Goal: Information Seeking & Learning: Learn about a topic

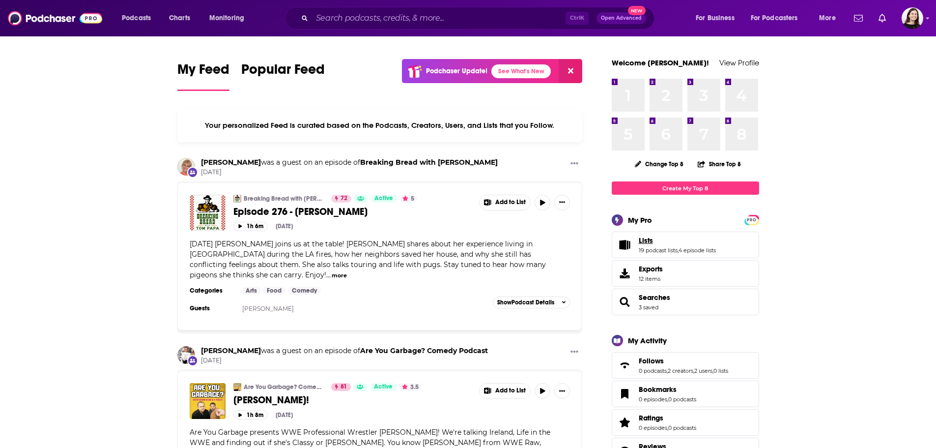
click at [664, 236] on link "Lists" at bounding box center [677, 240] width 77 height 9
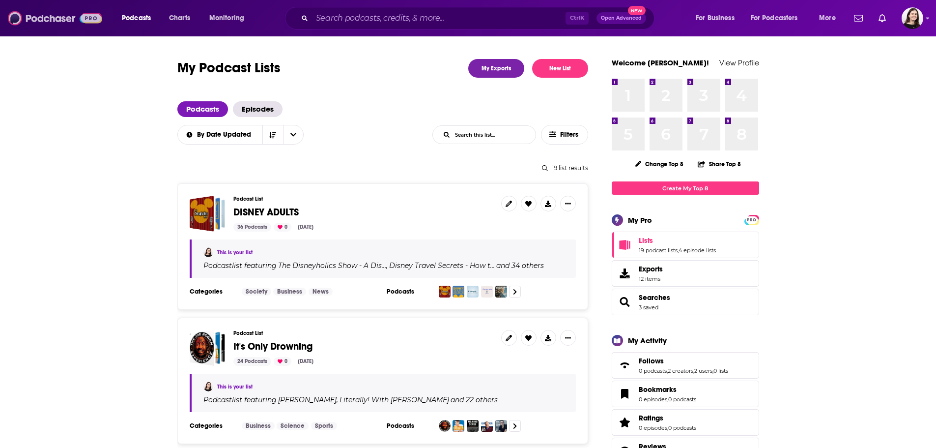
click at [34, 22] on img at bounding box center [55, 18] width 94 height 19
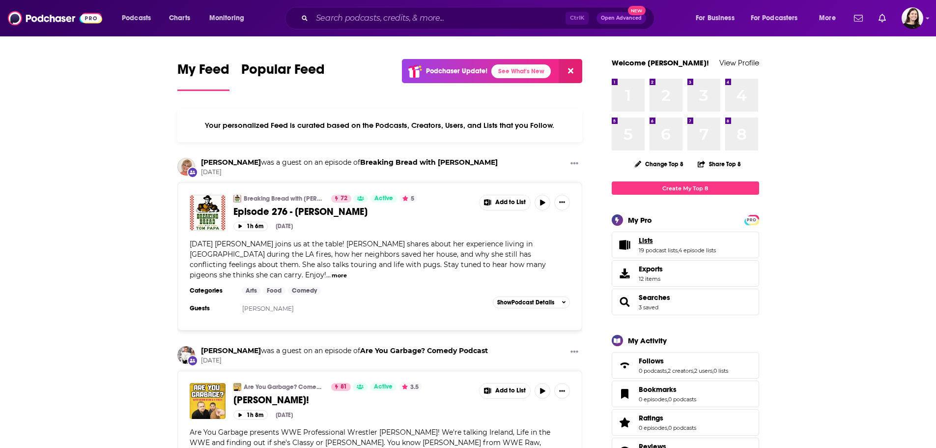
click at [650, 242] on span "Lists" at bounding box center [646, 240] width 14 height 9
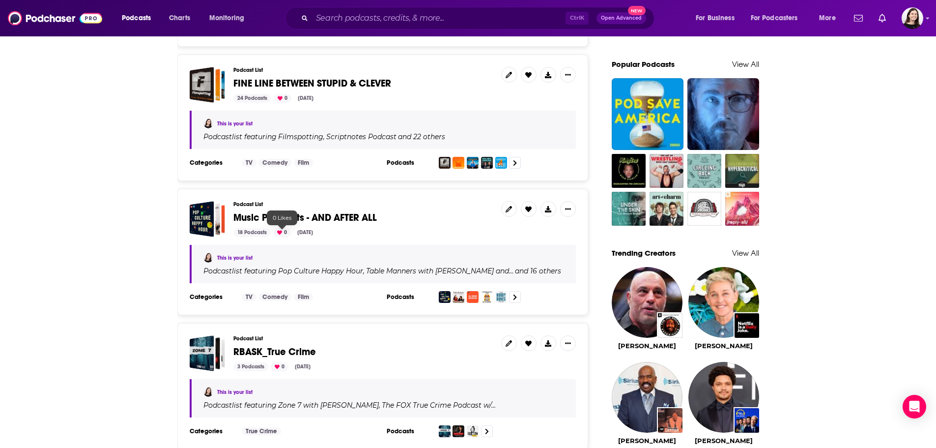
scroll to position [688, 0]
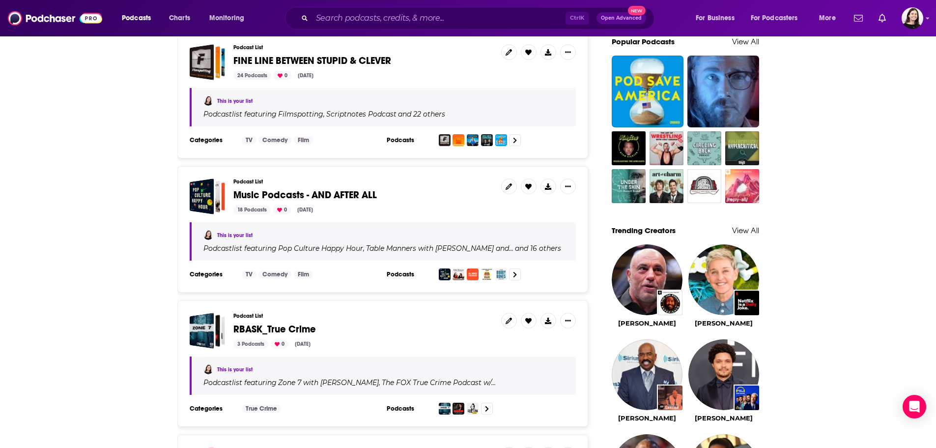
click at [352, 193] on span "Music Podcasts - AND AFTER ALL" at bounding box center [304, 195] width 143 height 12
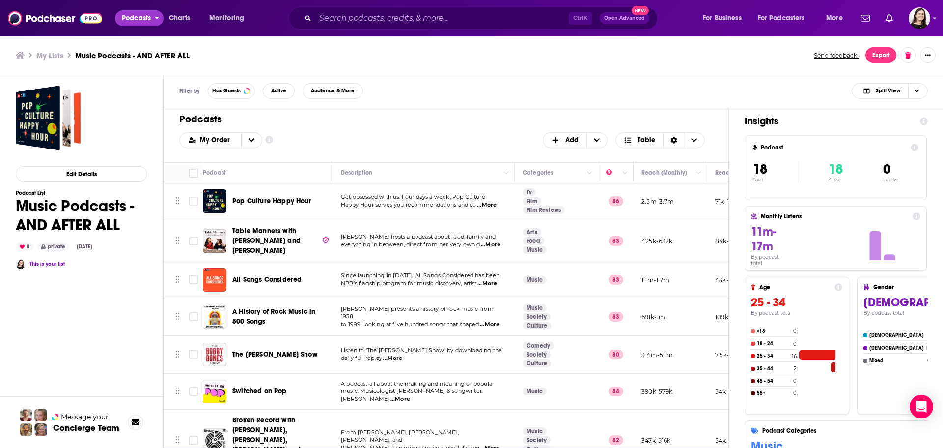
click at [146, 15] on span "Podcasts" at bounding box center [136, 18] width 29 height 14
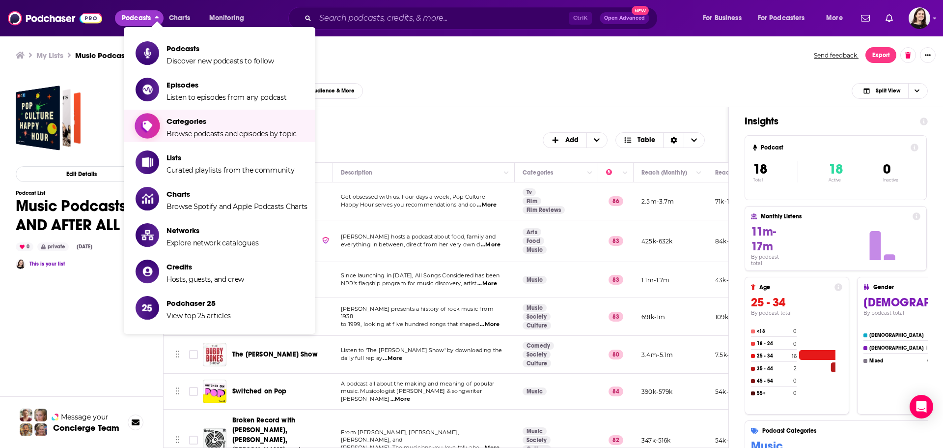
click at [189, 123] on span "Categories" at bounding box center [232, 120] width 130 height 9
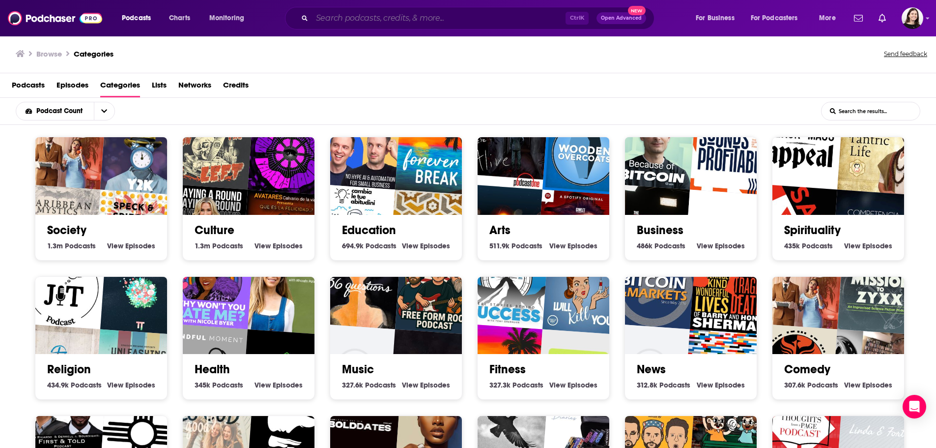
click at [368, 20] on input "Search podcasts, credits, & more..." at bounding box center [438, 18] width 253 height 16
click at [214, 117] on div "Podcast Count List Search Input Search the results..." at bounding box center [468, 111] width 936 height 27
click at [835, 109] on input "List Search Input" at bounding box center [870, 111] width 98 height 18
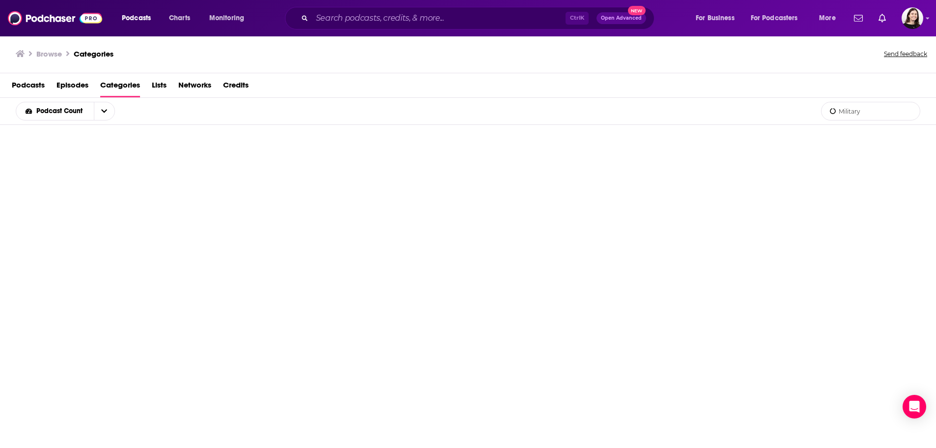
type input "Military"
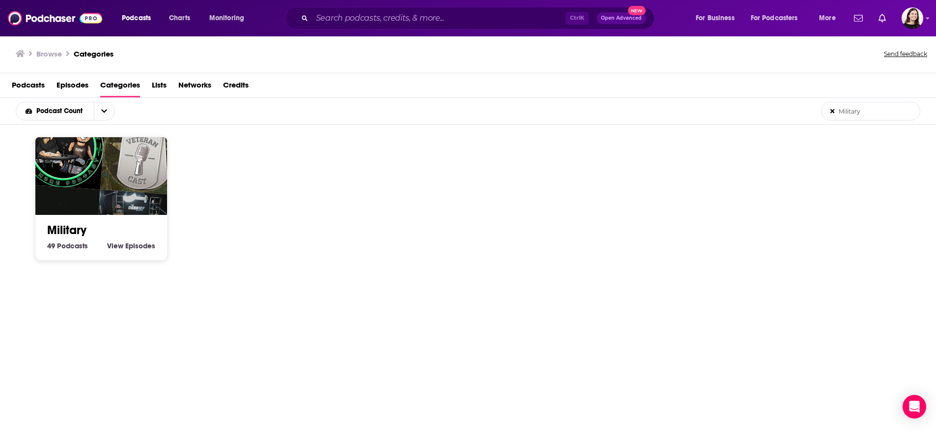
click at [117, 192] on img "The Debrief with Jon Becker" at bounding box center [137, 232] width 84 height 84
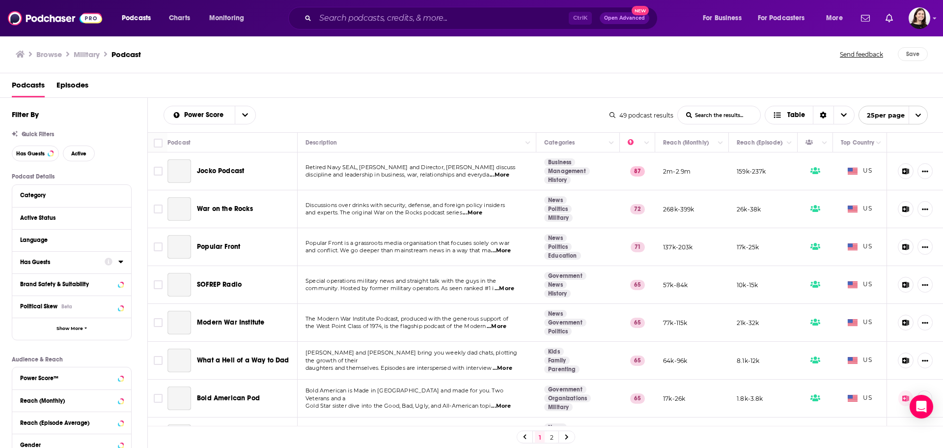
click at [51, 265] on div "Has Guests" at bounding box center [59, 261] width 78 height 7
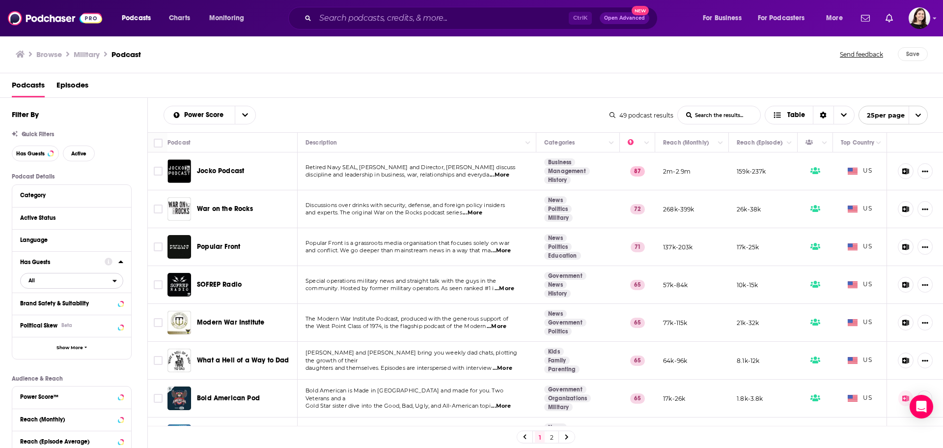
click at [56, 279] on span "All" at bounding box center [67, 280] width 92 height 13
click at [59, 330] on span "Has guests" at bounding box center [54, 328] width 59 height 5
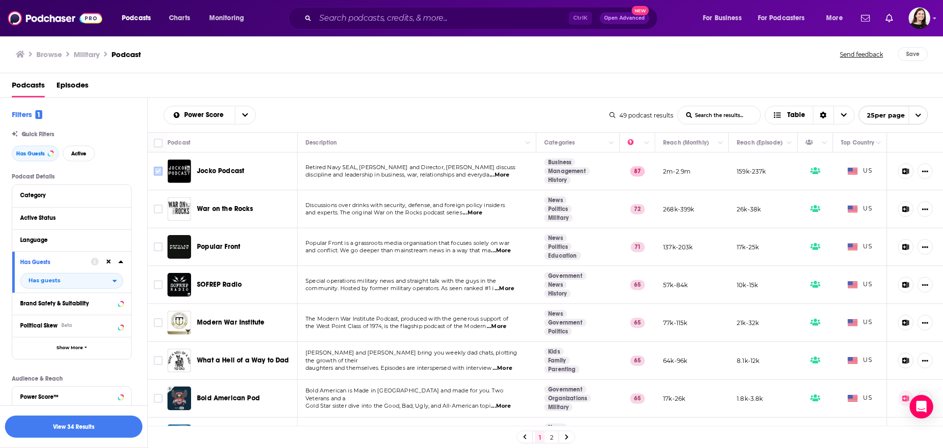
click at [156, 174] on input "Toggle select row" at bounding box center [158, 171] width 9 height 9
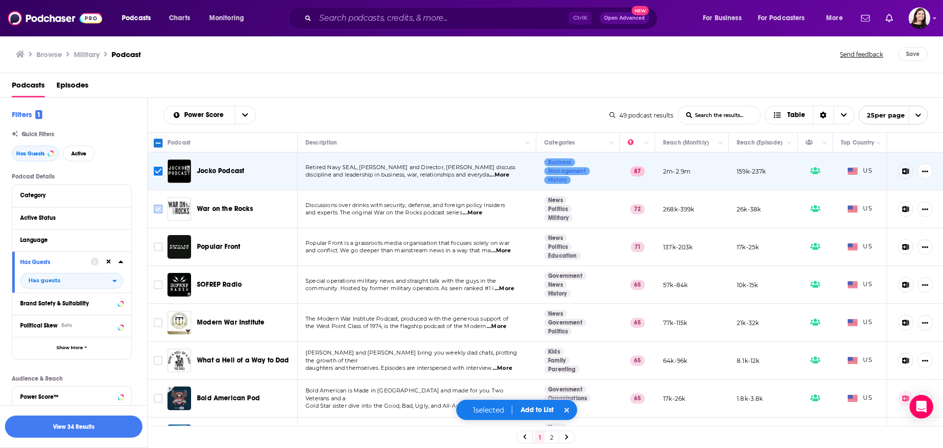
click at [157, 214] on icon "Toggle select row" at bounding box center [158, 209] width 12 height 12
click at [902, 170] on icon at bounding box center [905, 171] width 7 height 6
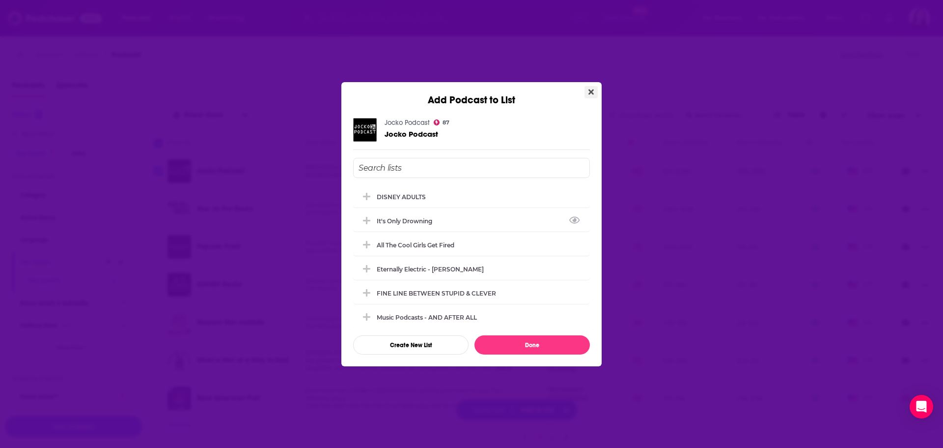
click at [590, 93] on icon "Close" at bounding box center [591, 91] width 5 height 5
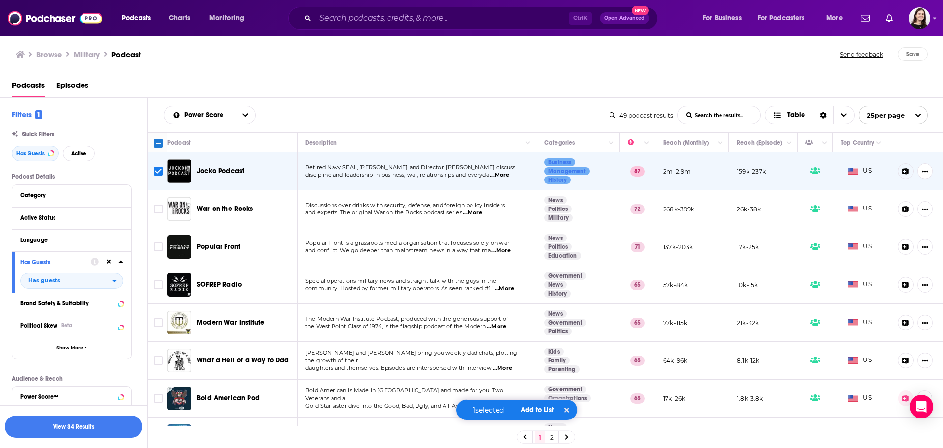
click at [345, 251] on span "and conflict. We go deeper than mainstream news in a way that ma" at bounding box center [398, 250] width 185 height 7
drag, startPoint x: 330, startPoint y: 246, endPoint x: 409, endPoint y: 244, distance: 79.6
click at [409, 244] on span "Popular Front is a grassroots media organisation that focuses solely on war" at bounding box center [408, 242] width 204 height 7
click at [128, 24] on span "Podcasts" at bounding box center [136, 18] width 29 height 14
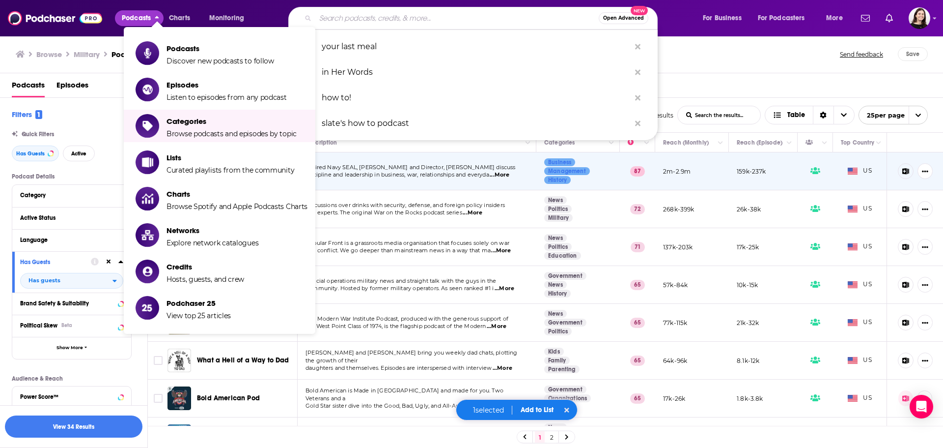
click at [362, 18] on input "Search podcasts, credits, & more..." at bounding box center [456, 18] width 283 height 16
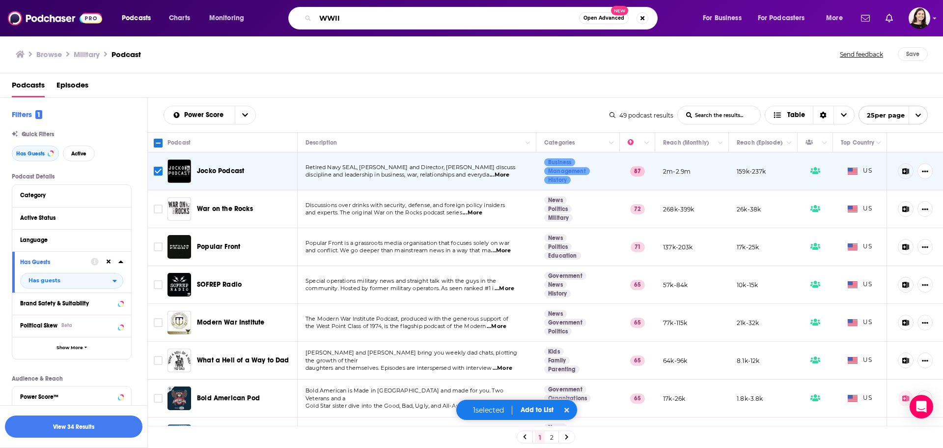
type input "WWII"
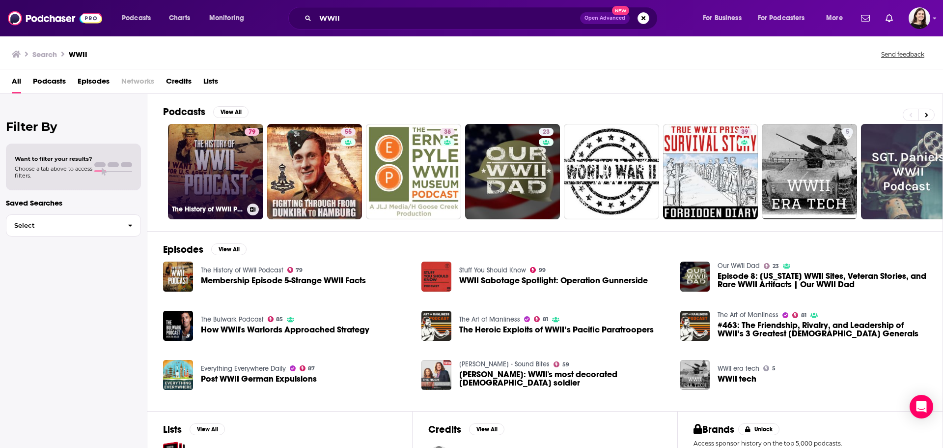
click at [209, 173] on link "79 The History of WWII Podcast" at bounding box center [215, 171] width 95 height 95
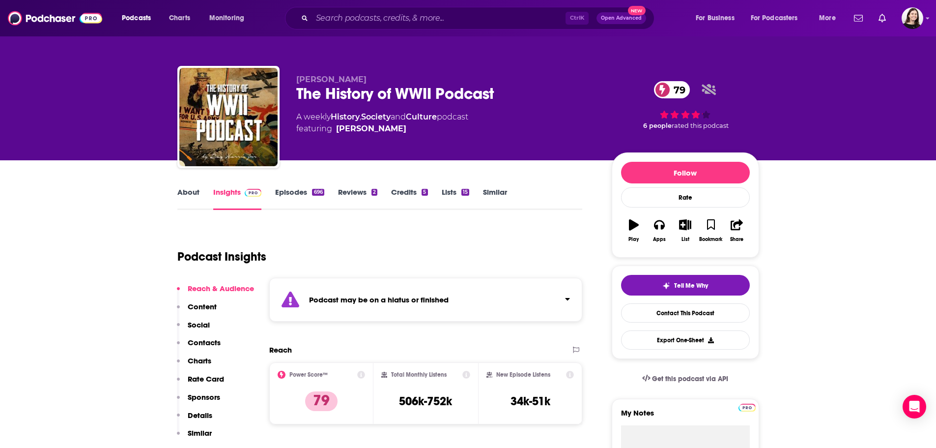
click at [331, 305] on div "Podcast may be on a hiatus or finished" at bounding box center [425, 300] width 313 height 44
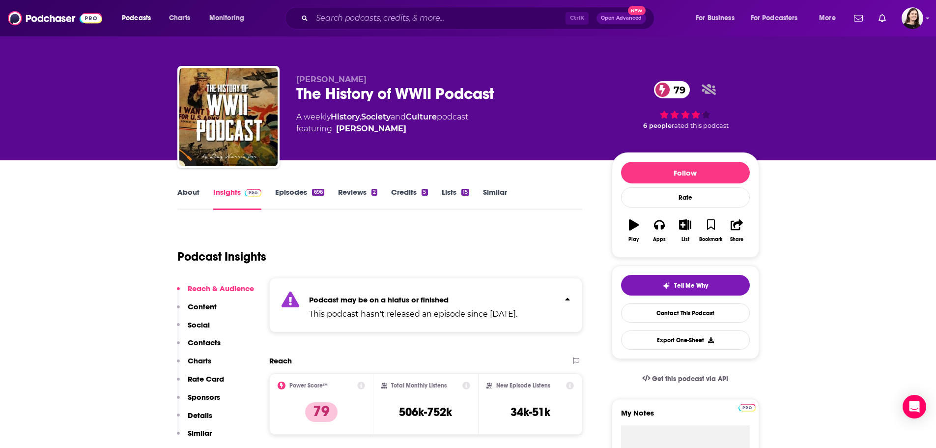
click at [301, 193] on link "Episodes 696" at bounding box center [299, 198] width 49 height 23
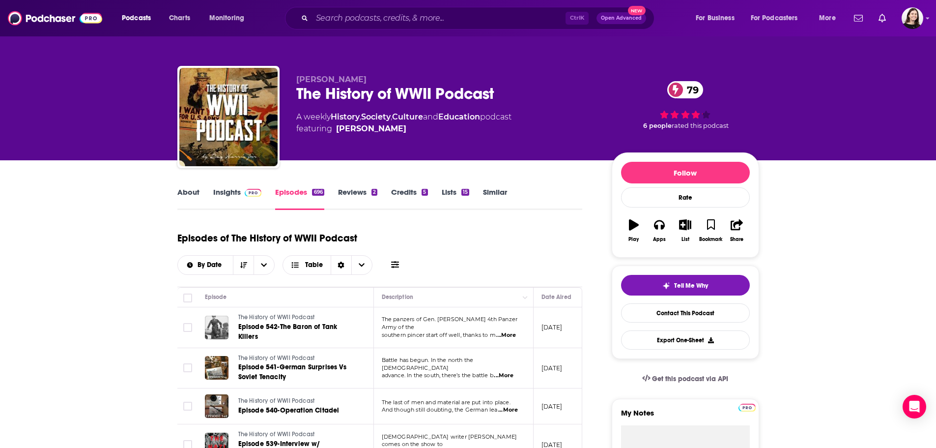
click at [220, 196] on link "Insights" at bounding box center [237, 198] width 49 height 23
